Goal: Task Accomplishment & Management: Complete application form

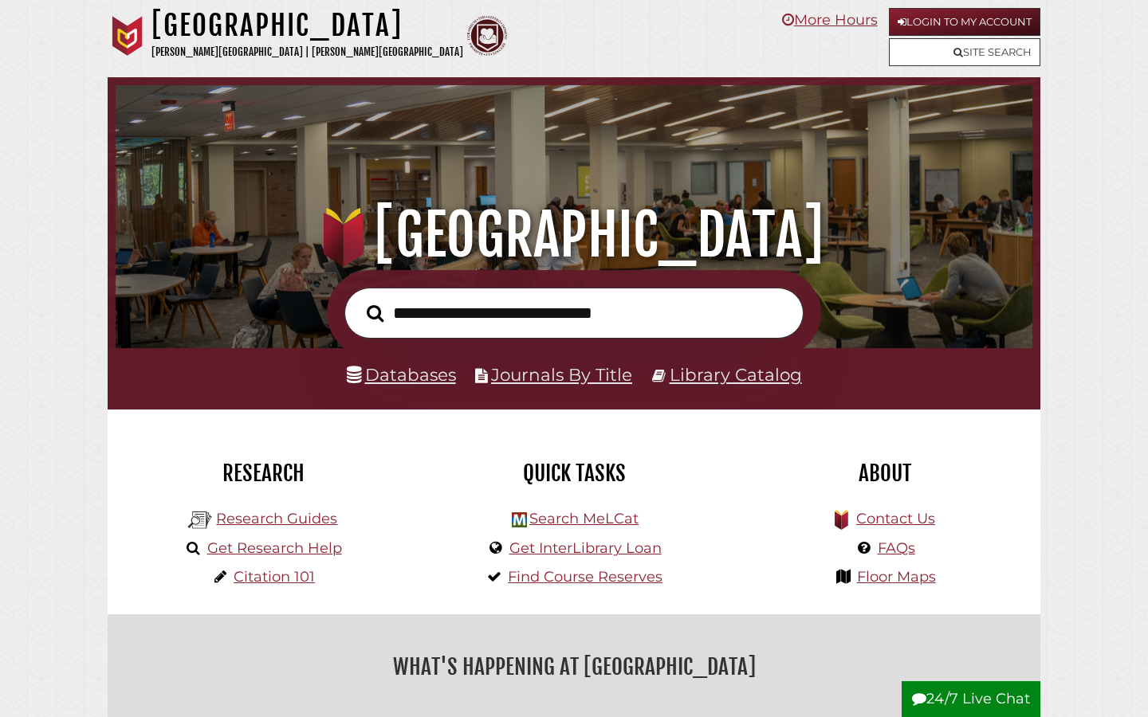
scroll to position [303, 909]
click at [592, 552] on link "Get InterLibrary Loan" at bounding box center [585, 549] width 152 height 18
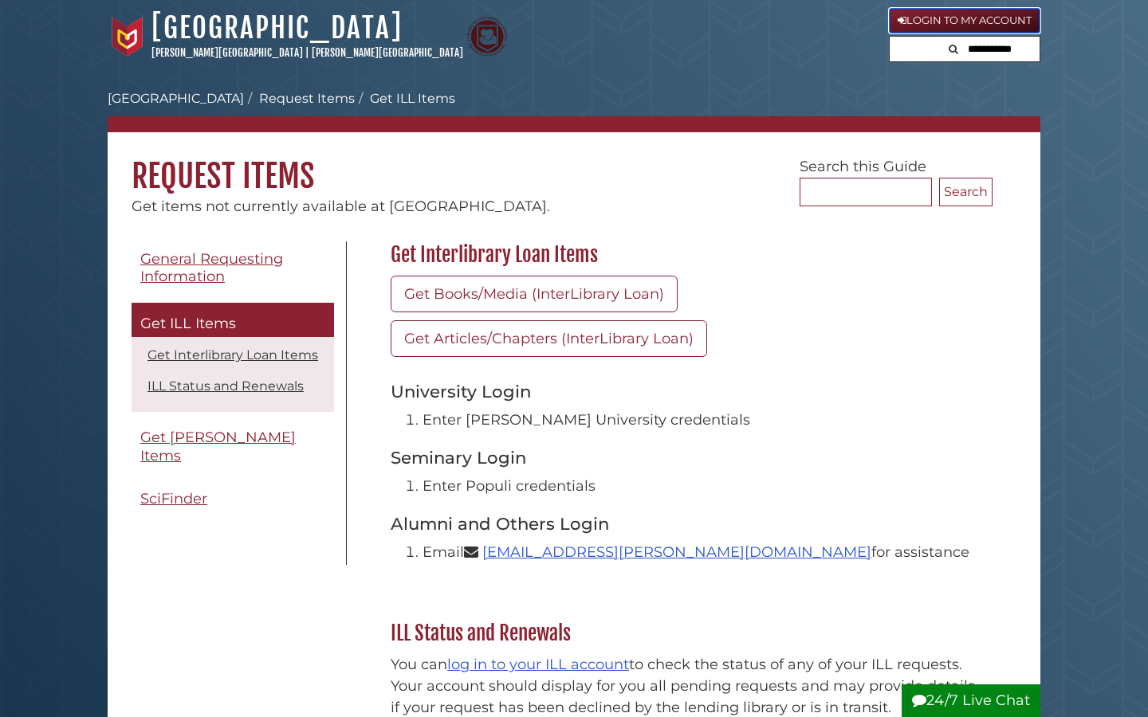
drag, startPoint x: 944, startPoint y: 9, endPoint x: 944, endPoint y: 621, distance: 612.1
click at [916, 27] on link "Login to My Account" at bounding box center [964, 21] width 151 height 26
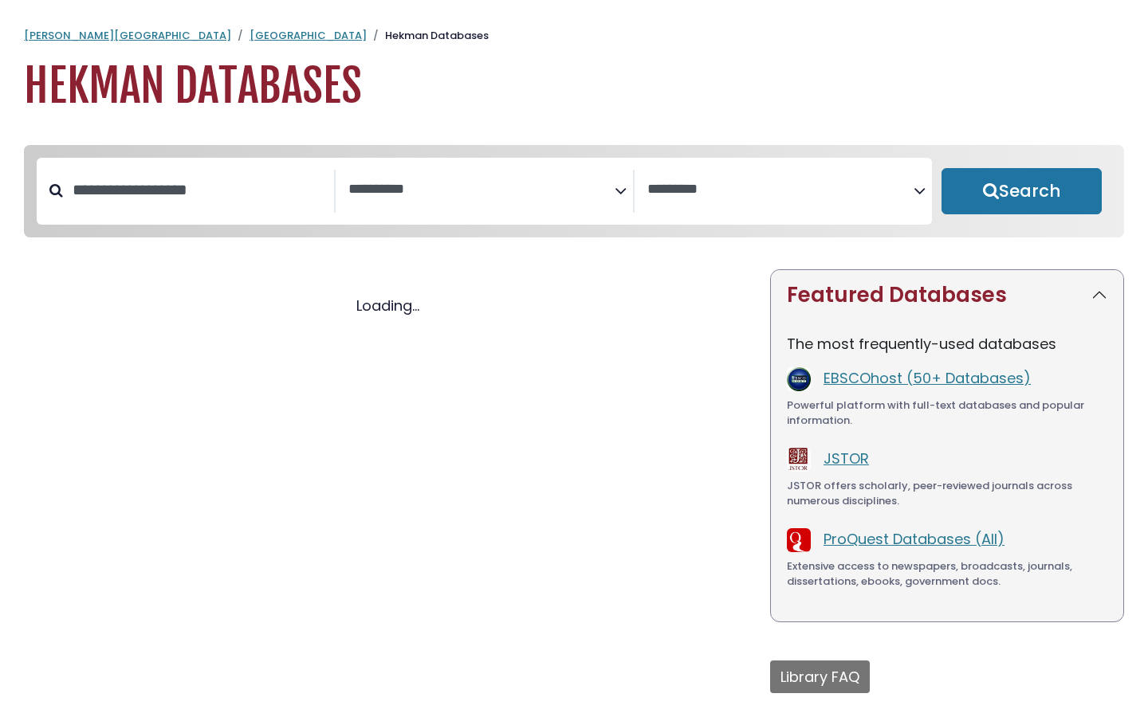
select select "Database Subject Filter"
select select "Database Vendors Filter"
select select "Database Subject Filter"
select select "Database Vendors Filter"
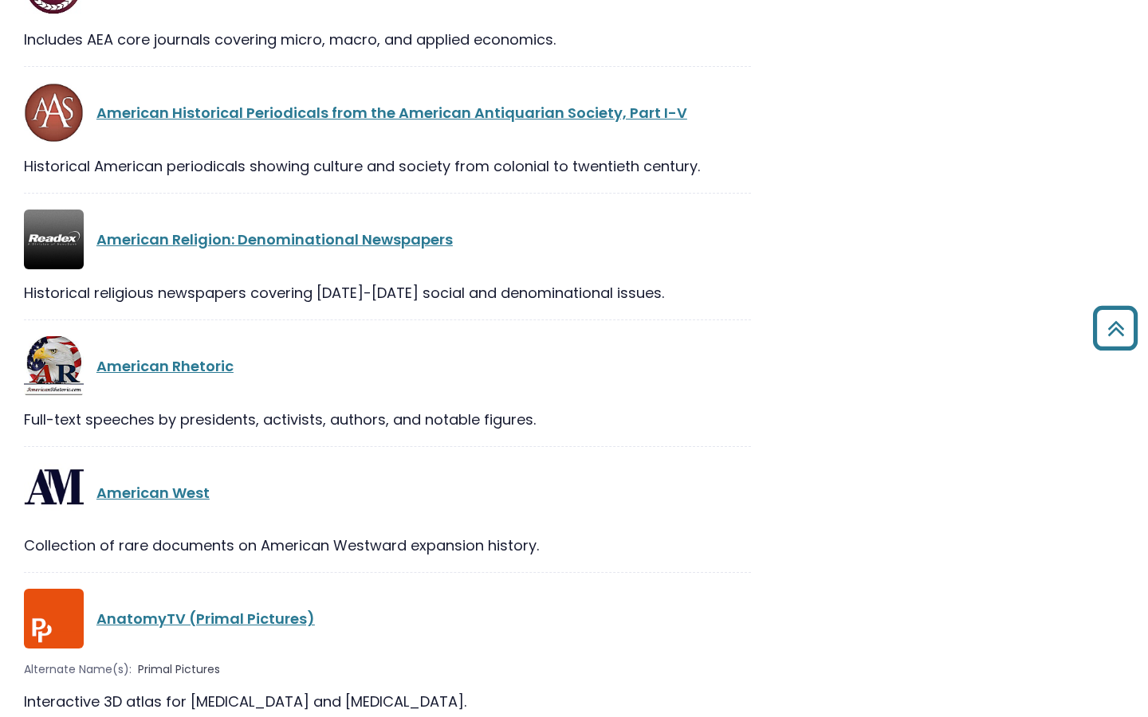
scroll to position [2144, 0]
